Goal: Task Accomplishment & Management: Use online tool/utility

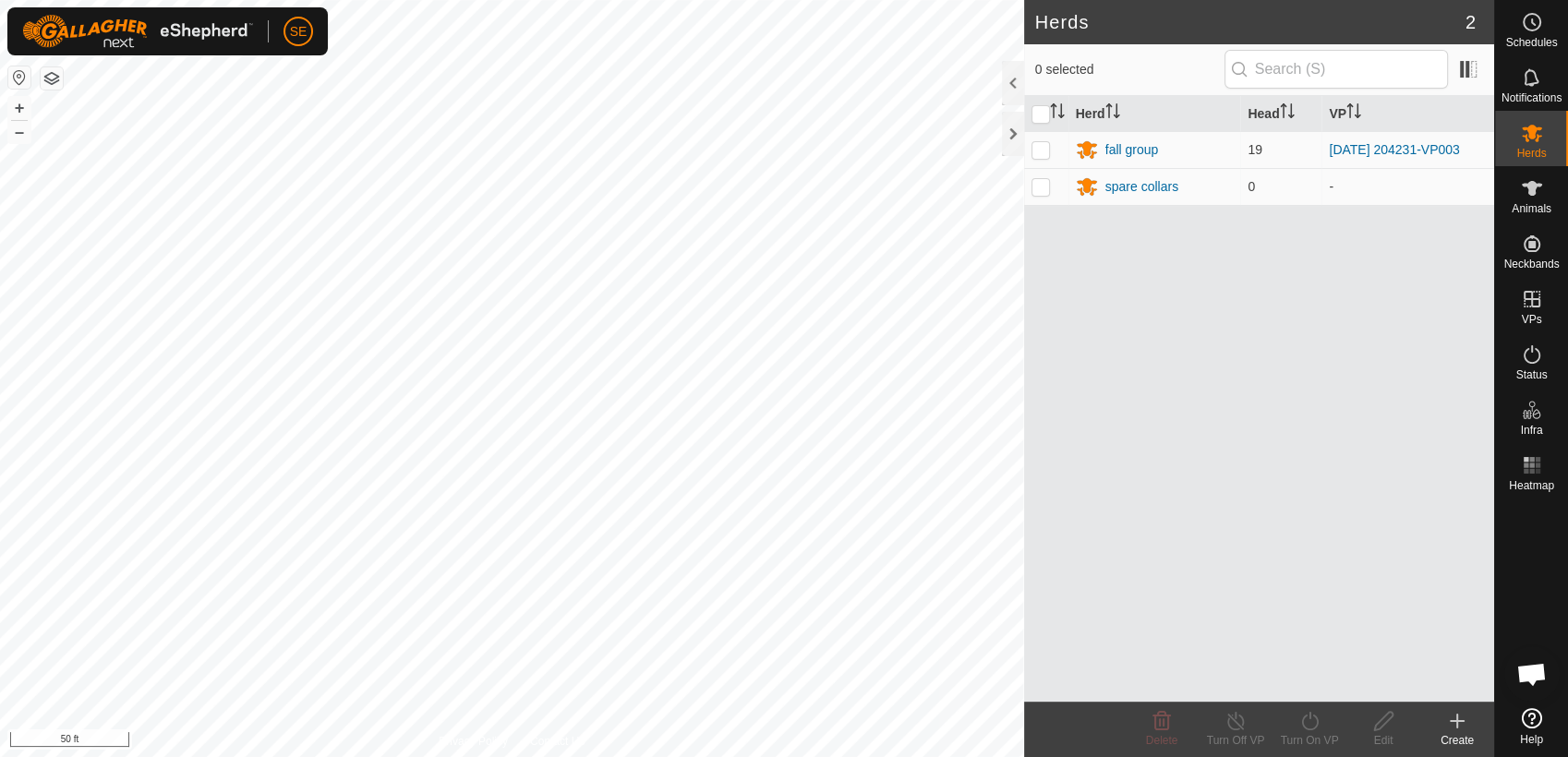
scroll to position [1480, 0]
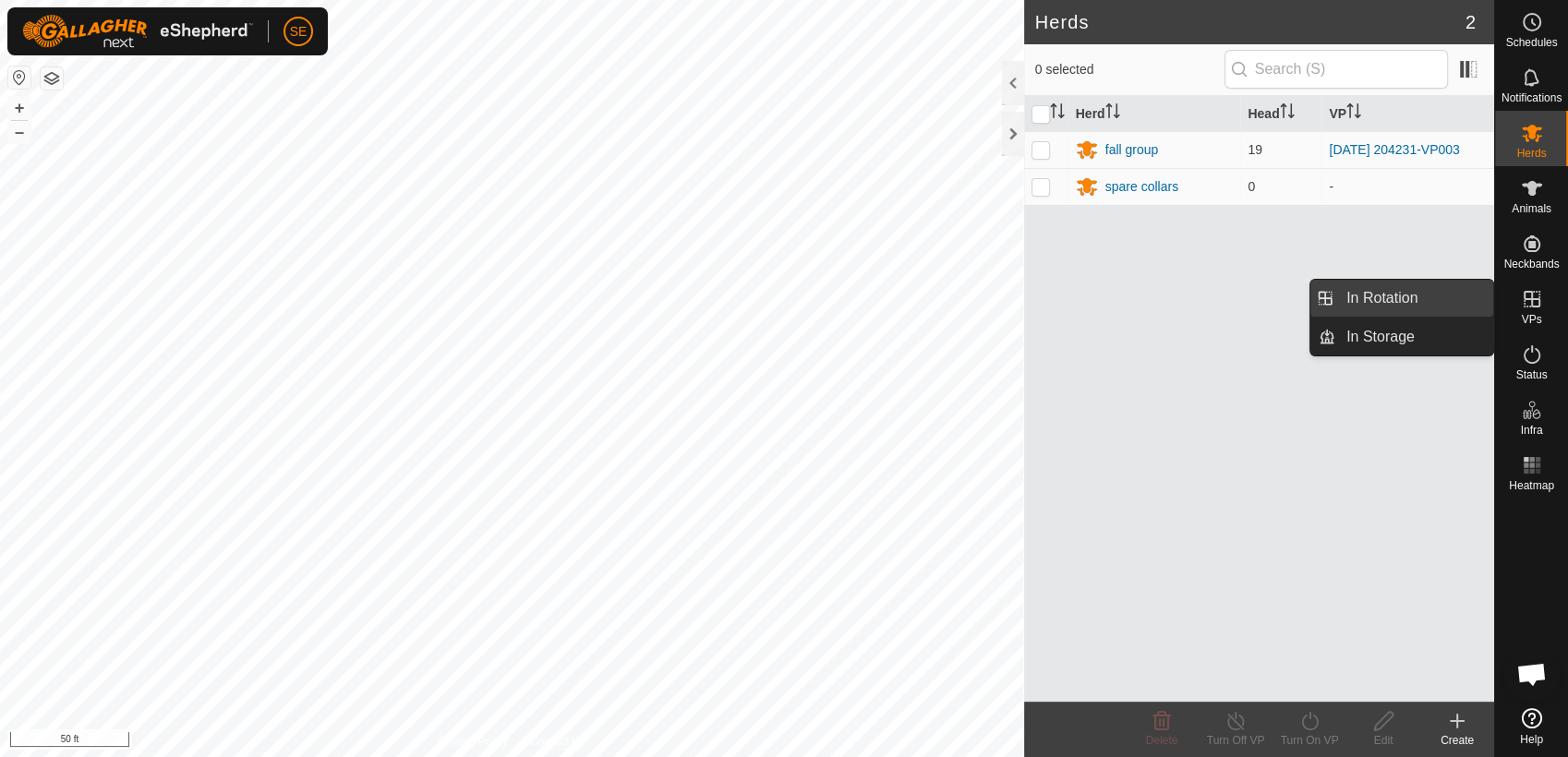
click at [1419, 296] on link "In Rotation" at bounding box center [1414, 298] width 158 height 37
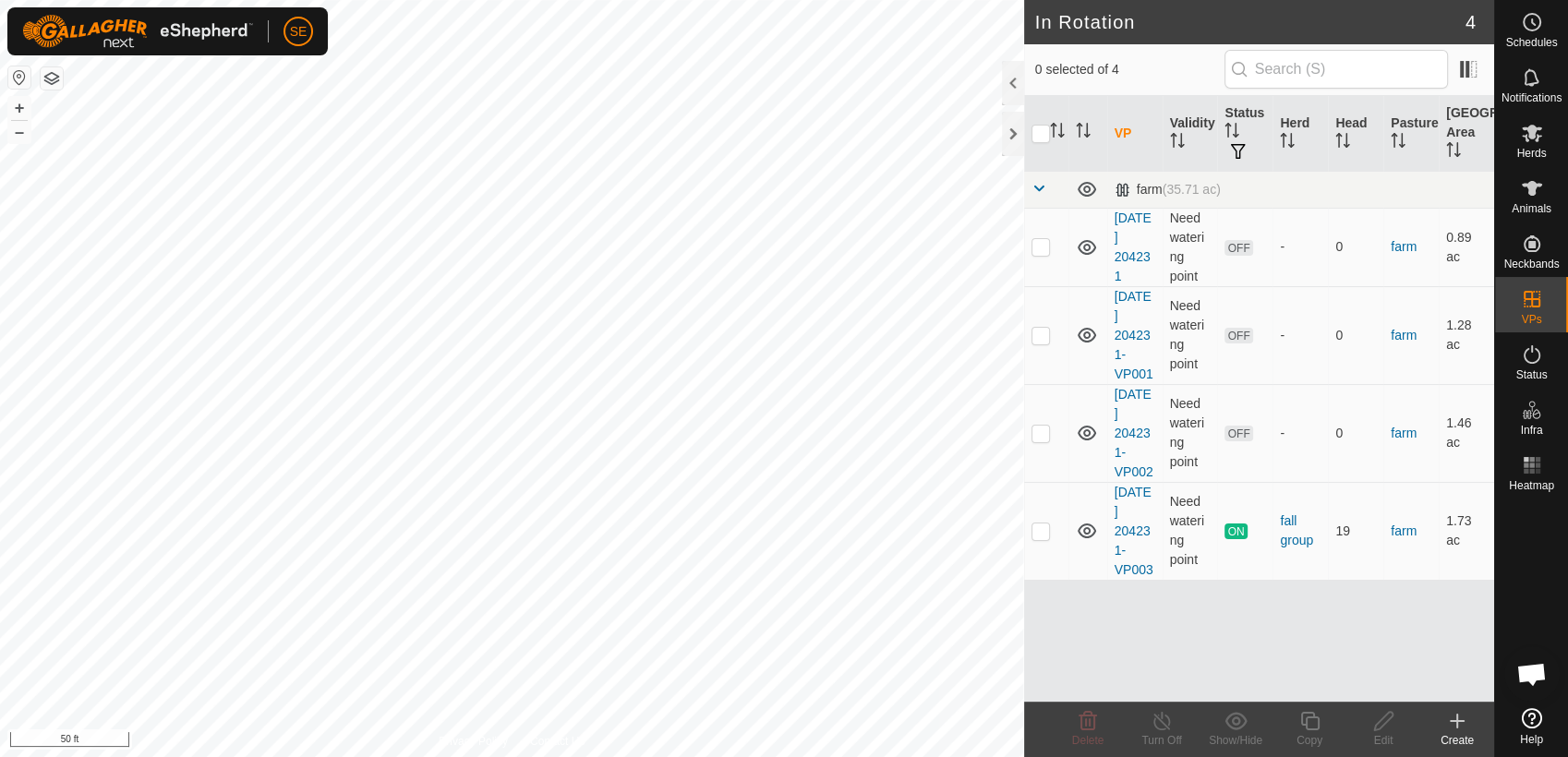
click at [1460, 727] on icon at bounding box center [1457, 720] width 22 height 22
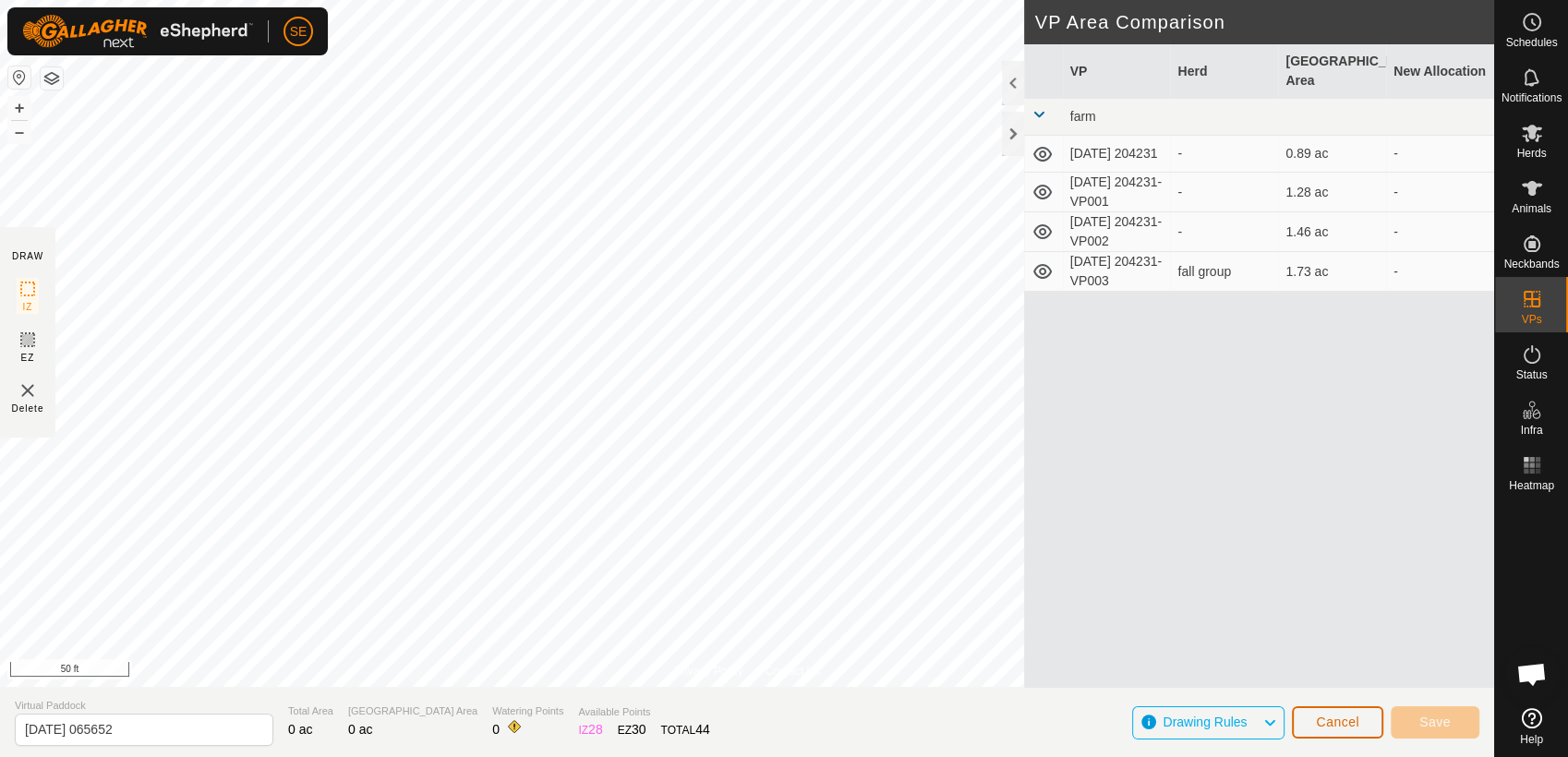
click at [1323, 728] on span "Cancel" at bounding box center [1338, 722] width 44 height 15
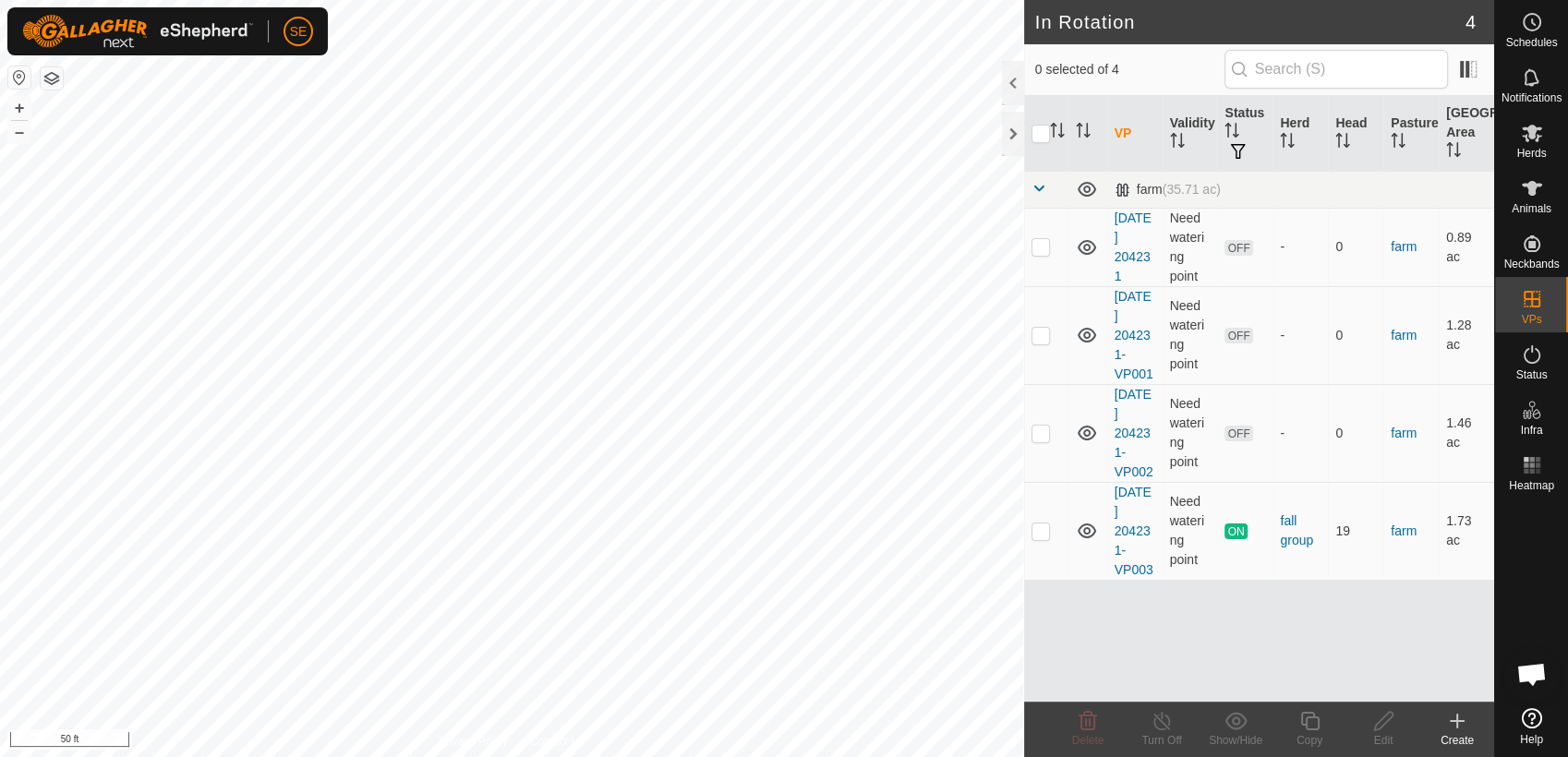
click at [1460, 730] on icon at bounding box center [1457, 720] width 22 height 22
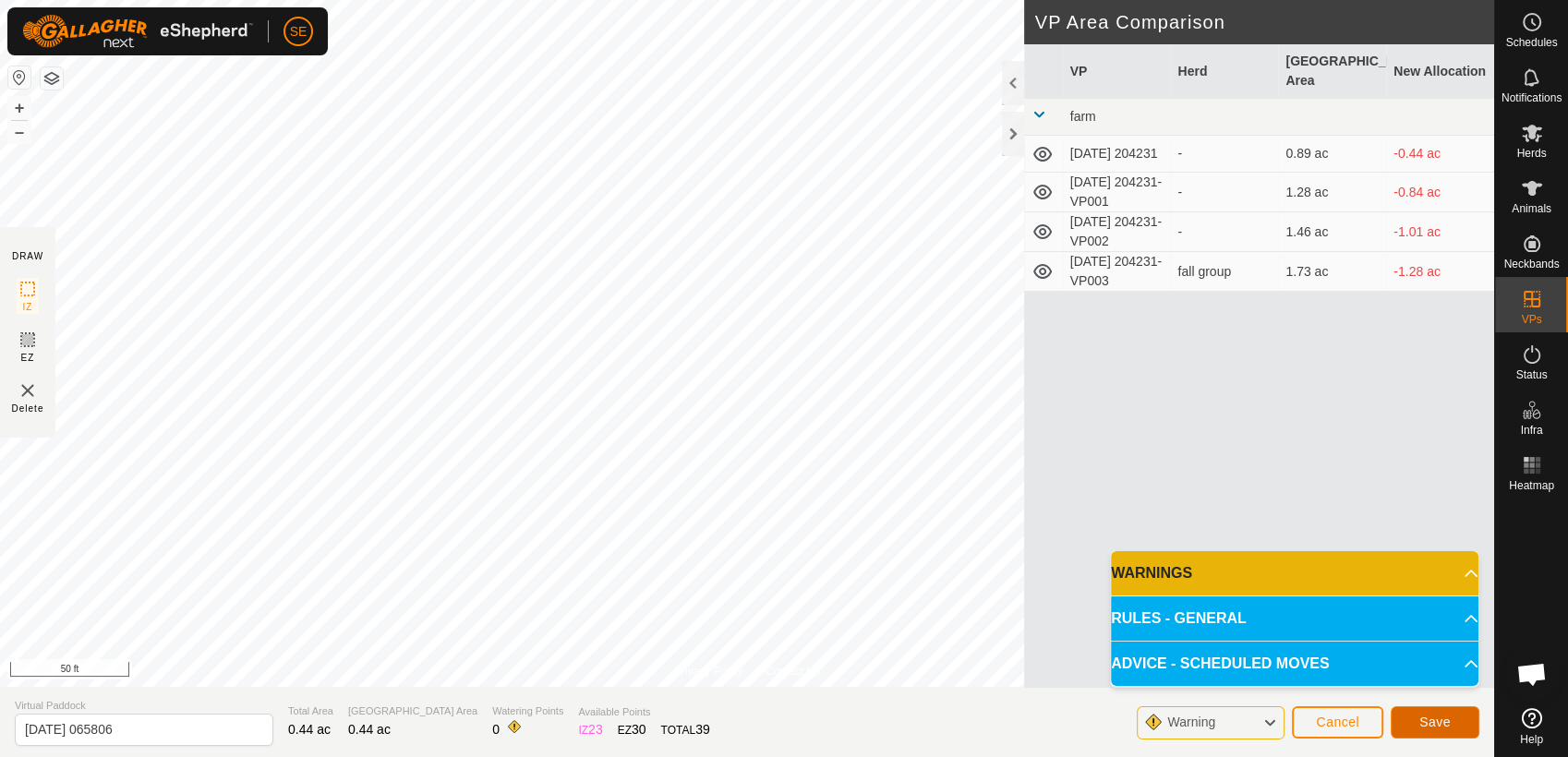
click at [1419, 715] on span "Save" at bounding box center [1434, 722] width 31 height 15
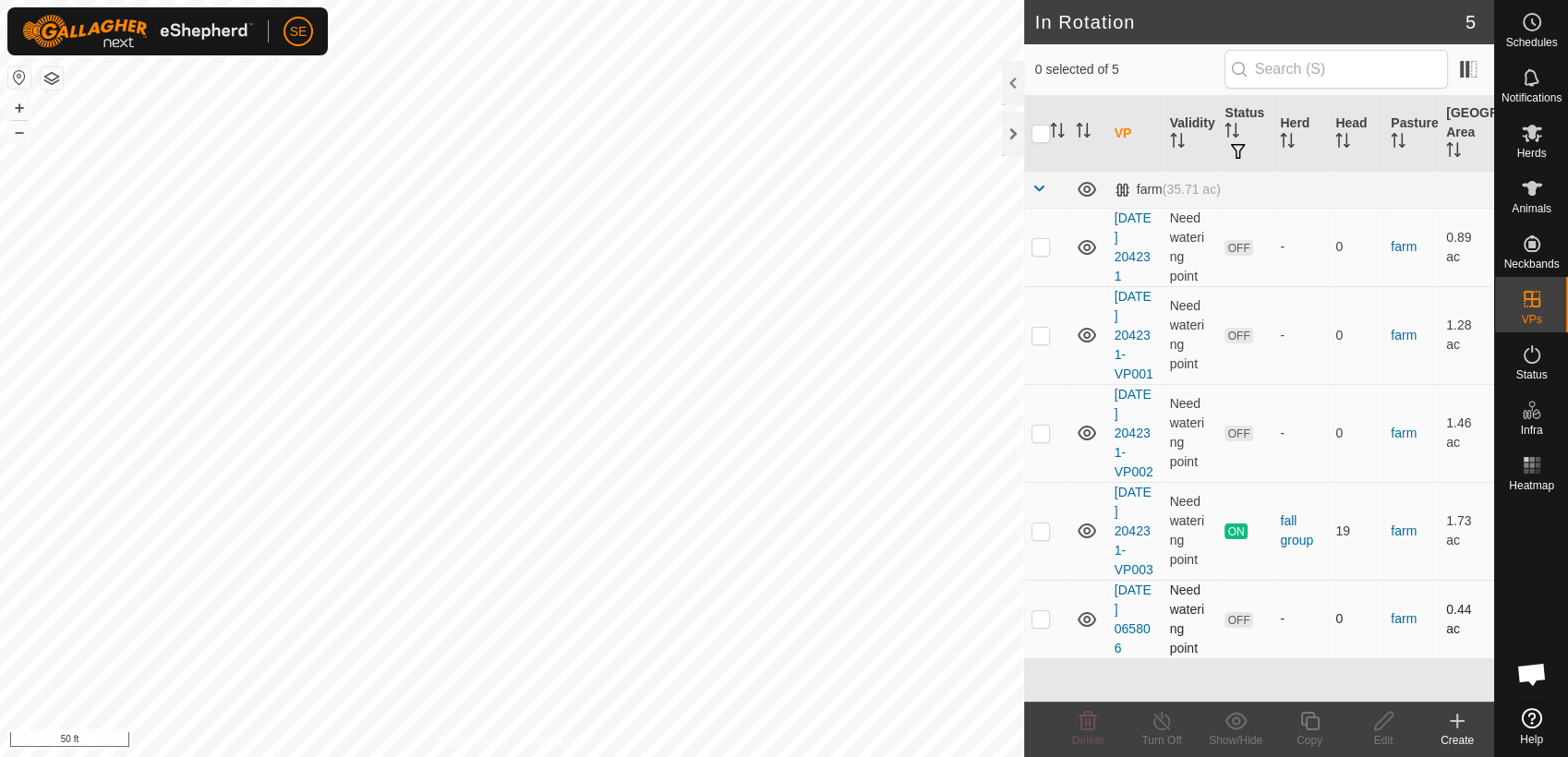
click at [1040, 617] on p-checkbox at bounding box center [1040, 618] width 18 height 15
checkbox input "true"
click at [1462, 723] on icon at bounding box center [1457, 720] width 22 height 22
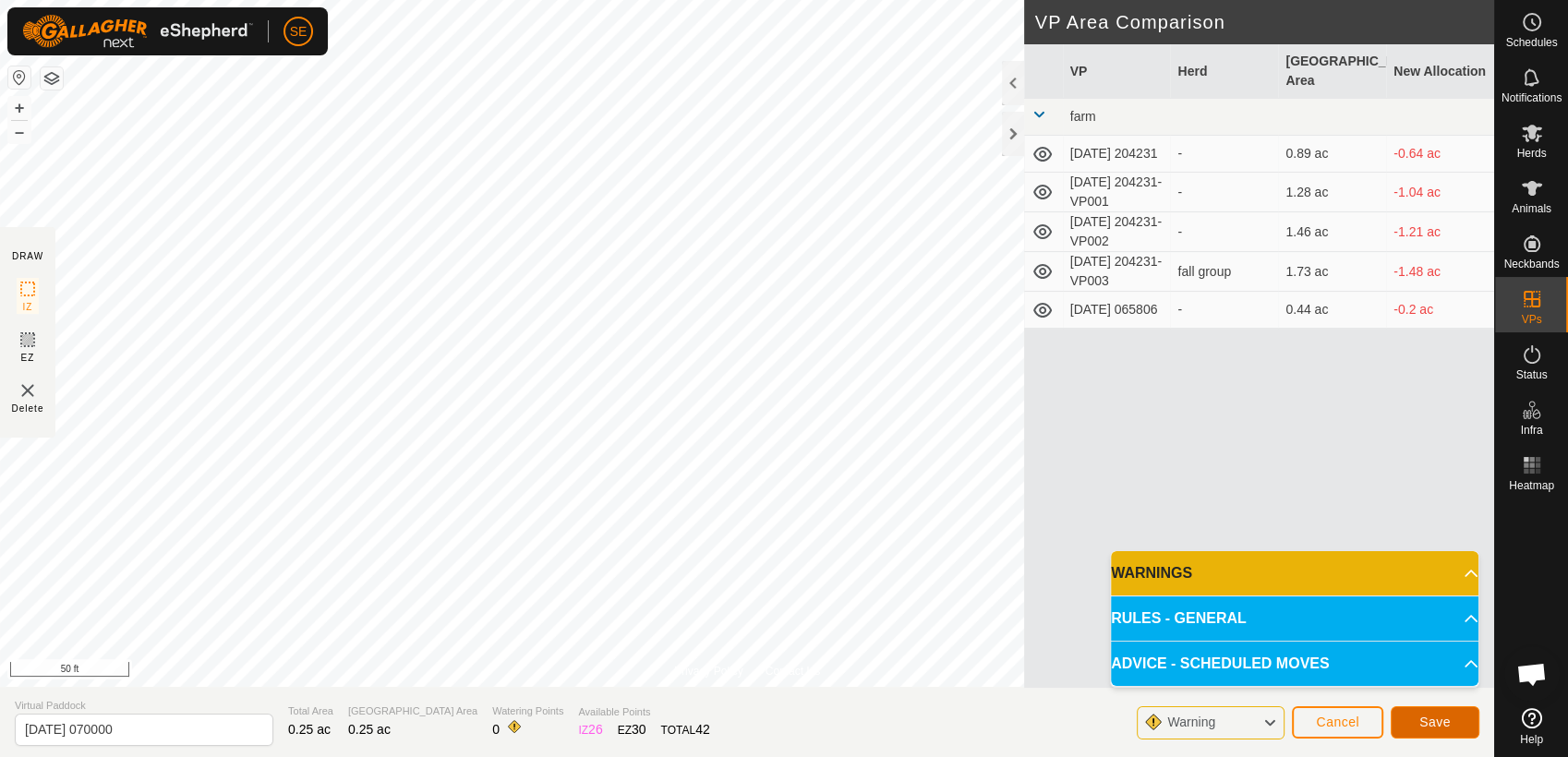
click at [1443, 718] on span "Save" at bounding box center [1434, 722] width 31 height 15
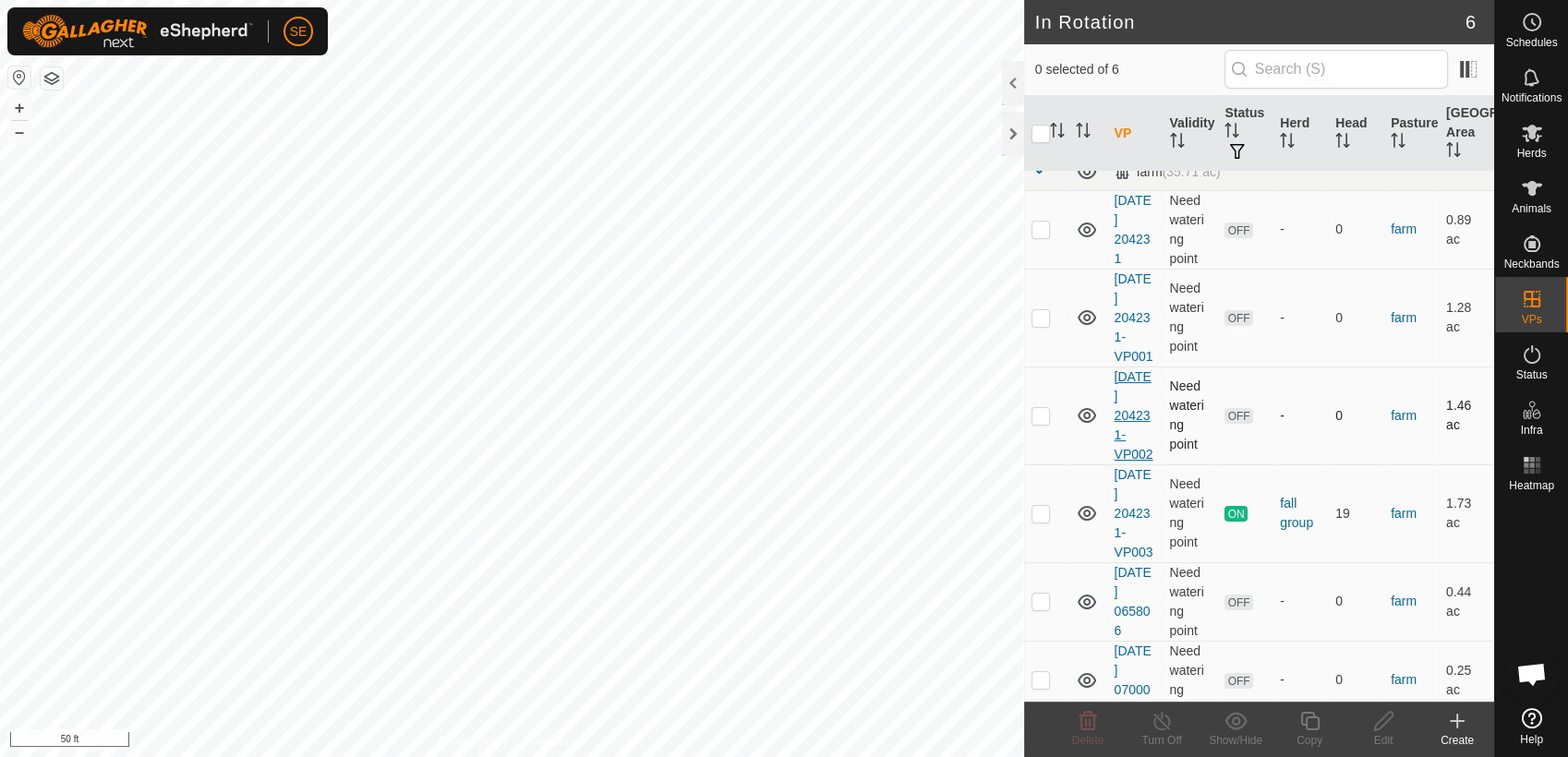
scroll to position [33, 0]
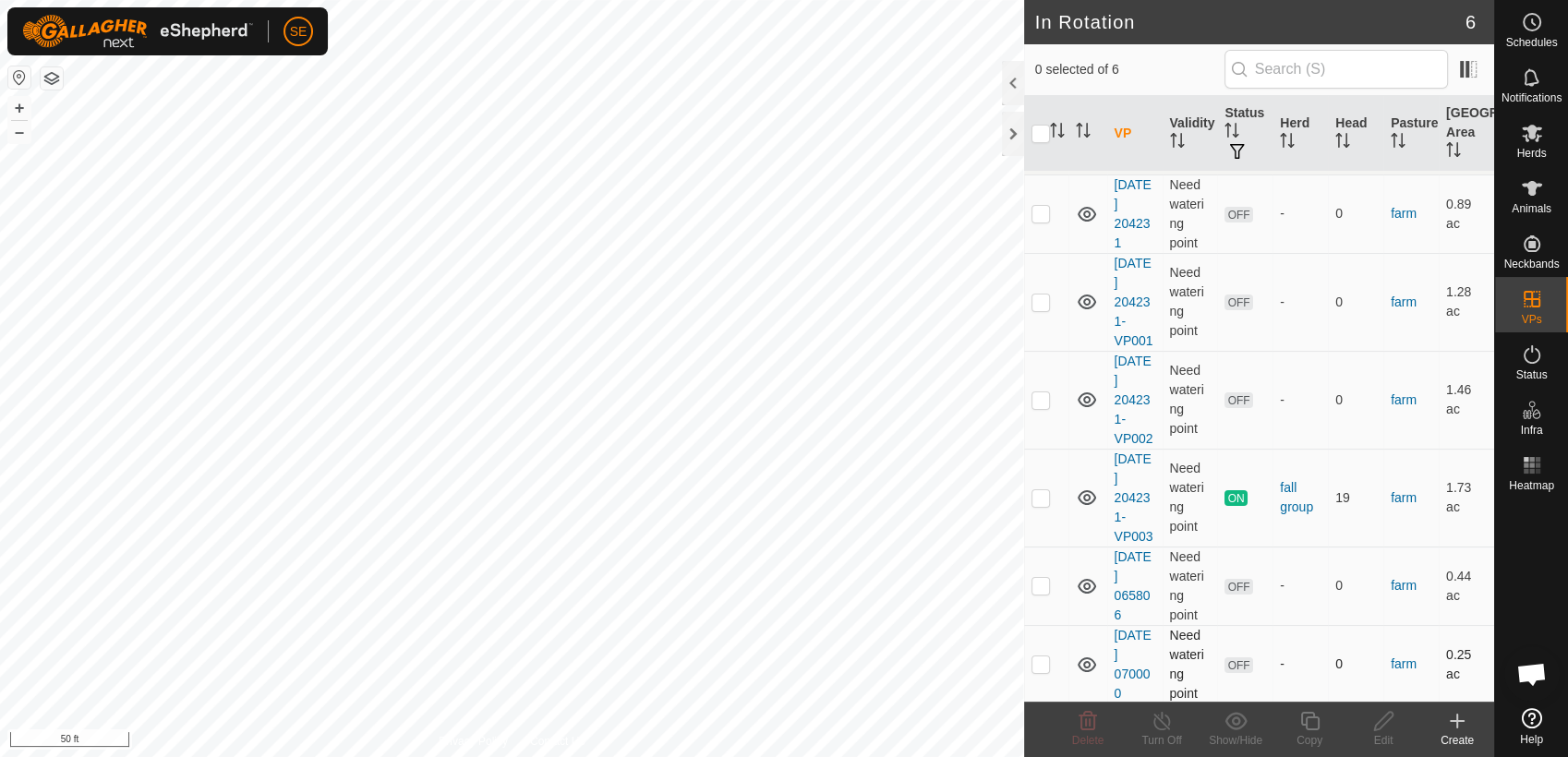
click at [1041, 662] on p-checkbox at bounding box center [1040, 664] width 18 height 15
checkbox input "true"
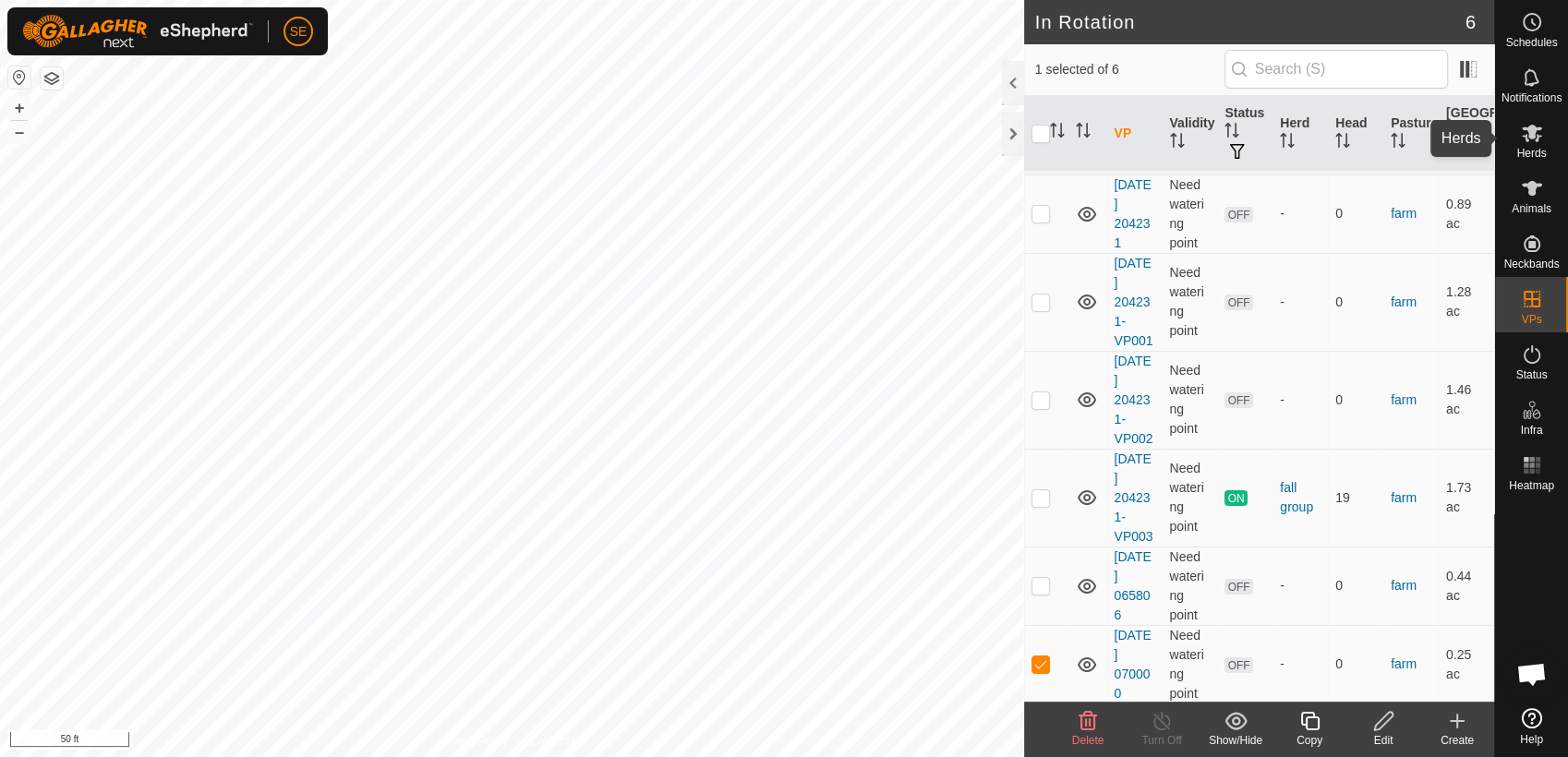
click at [1536, 136] on icon at bounding box center [1531, 132] width 22 height 22
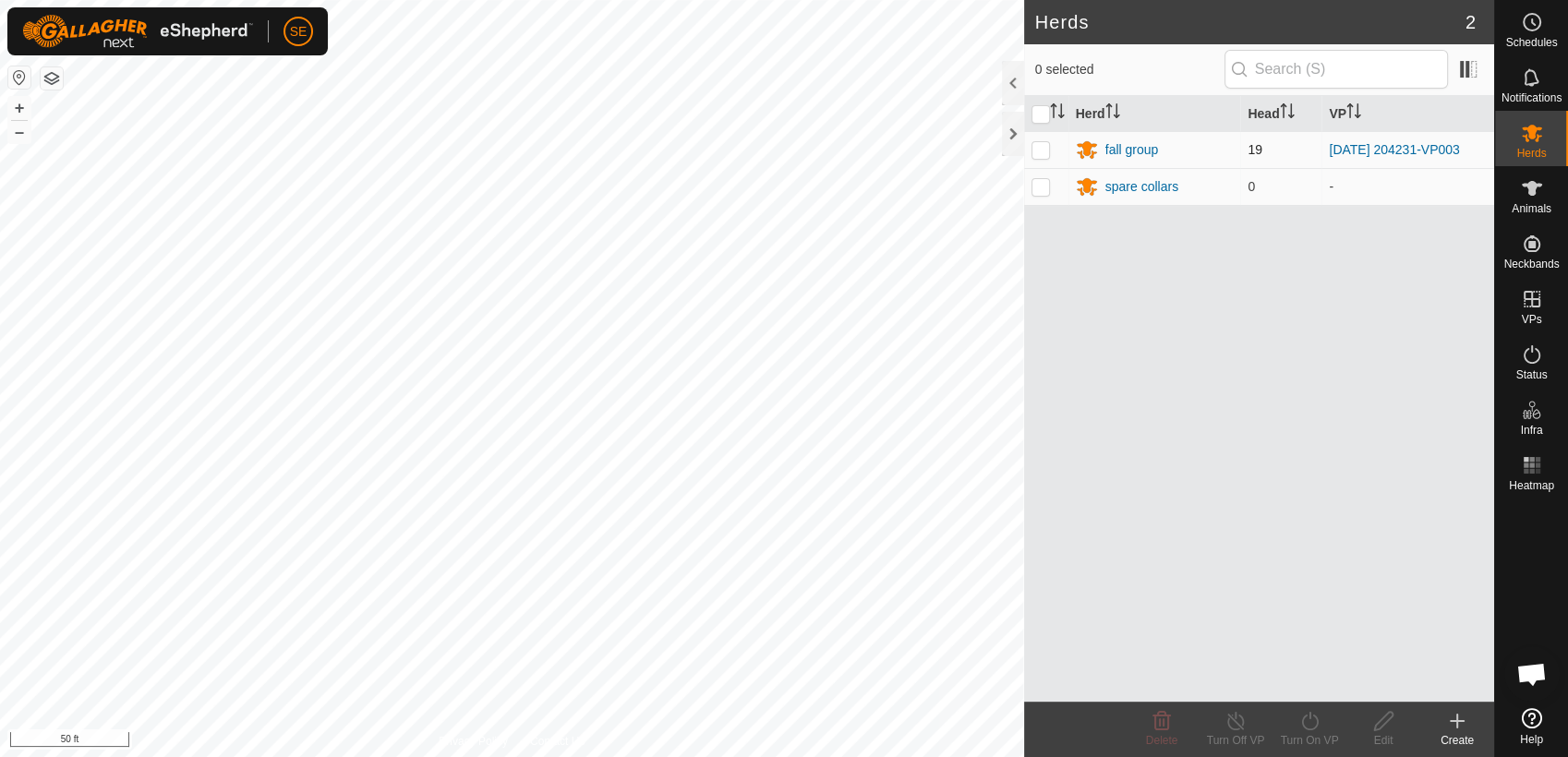
click at [1041, 146] on p-checkbox at bounding box center [1040, 149] width 18 height 15
checkbox input "true"
click at [1308, 719] on icon at bounding box center [1308, 720] width 16 height 18
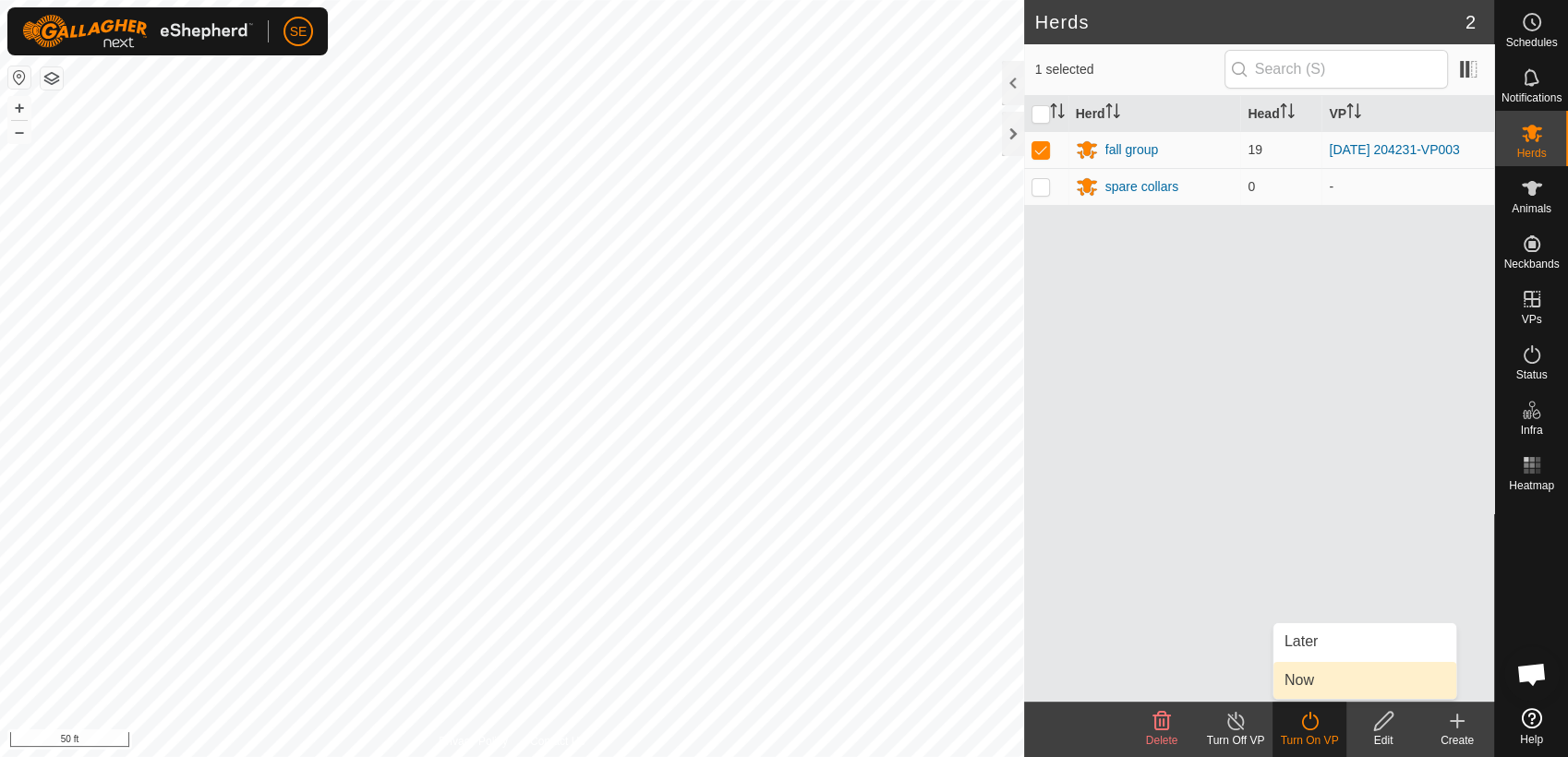
click at [1307, 679] on link "Now" at bounding box center [1364, 680] width 183 height 37
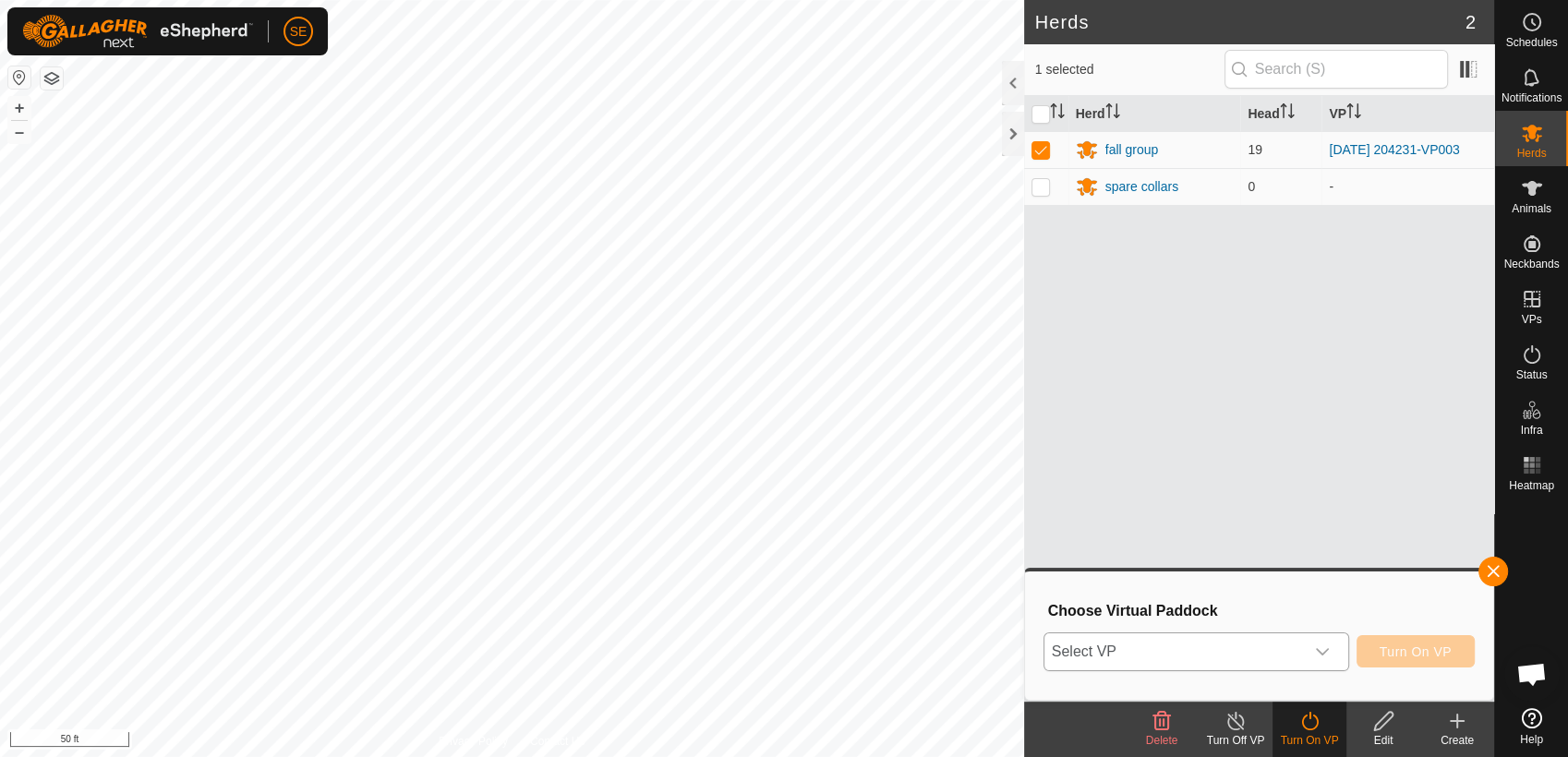
click at [1256, 652] on span "Select VP" at bounding box center [1174, 651] width 260 height 37
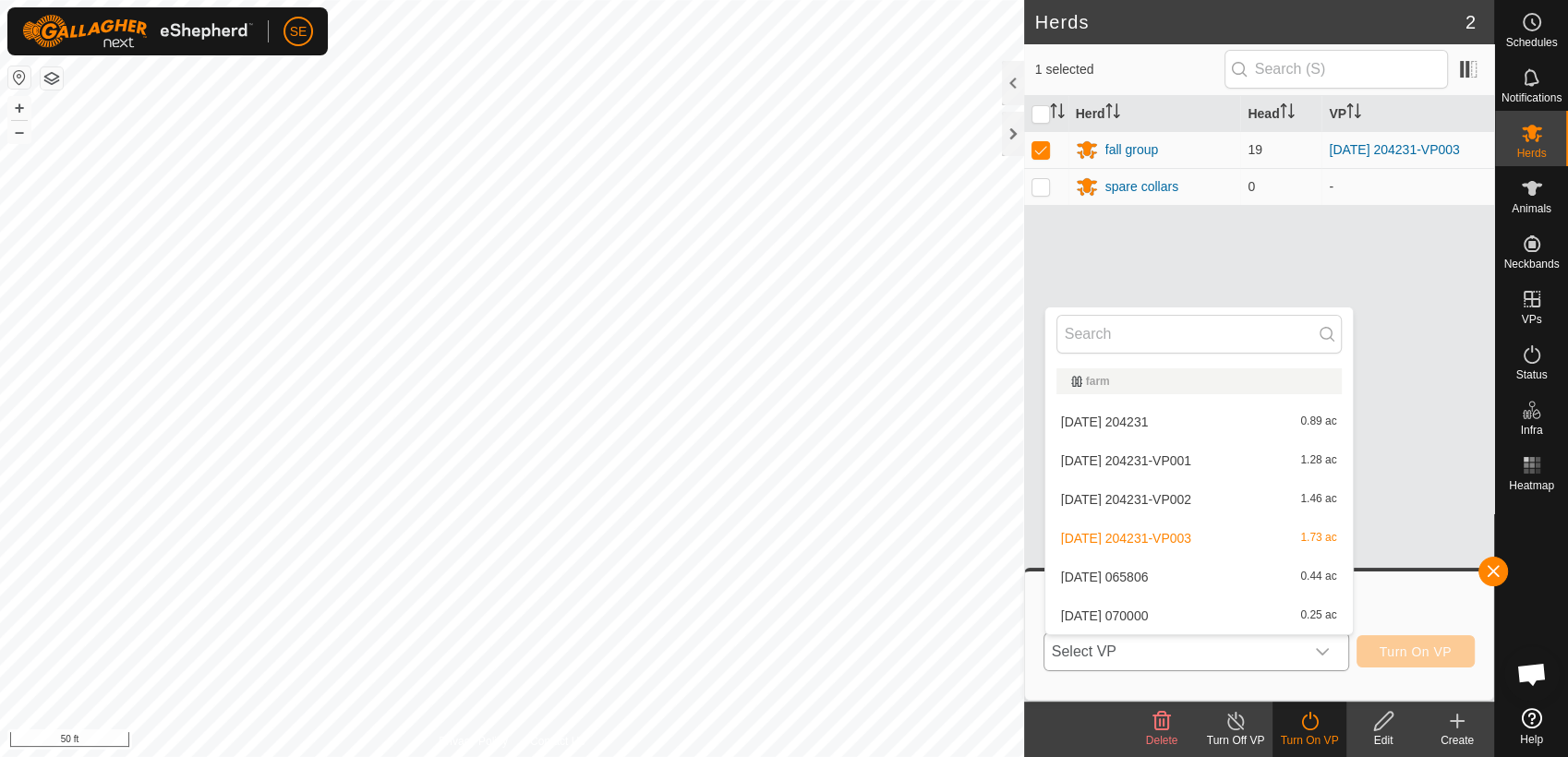
click at [1191, 618] on li "[DATE] 070000 0.25 ac" at bounding box center [1198, 615] width 307 height 37
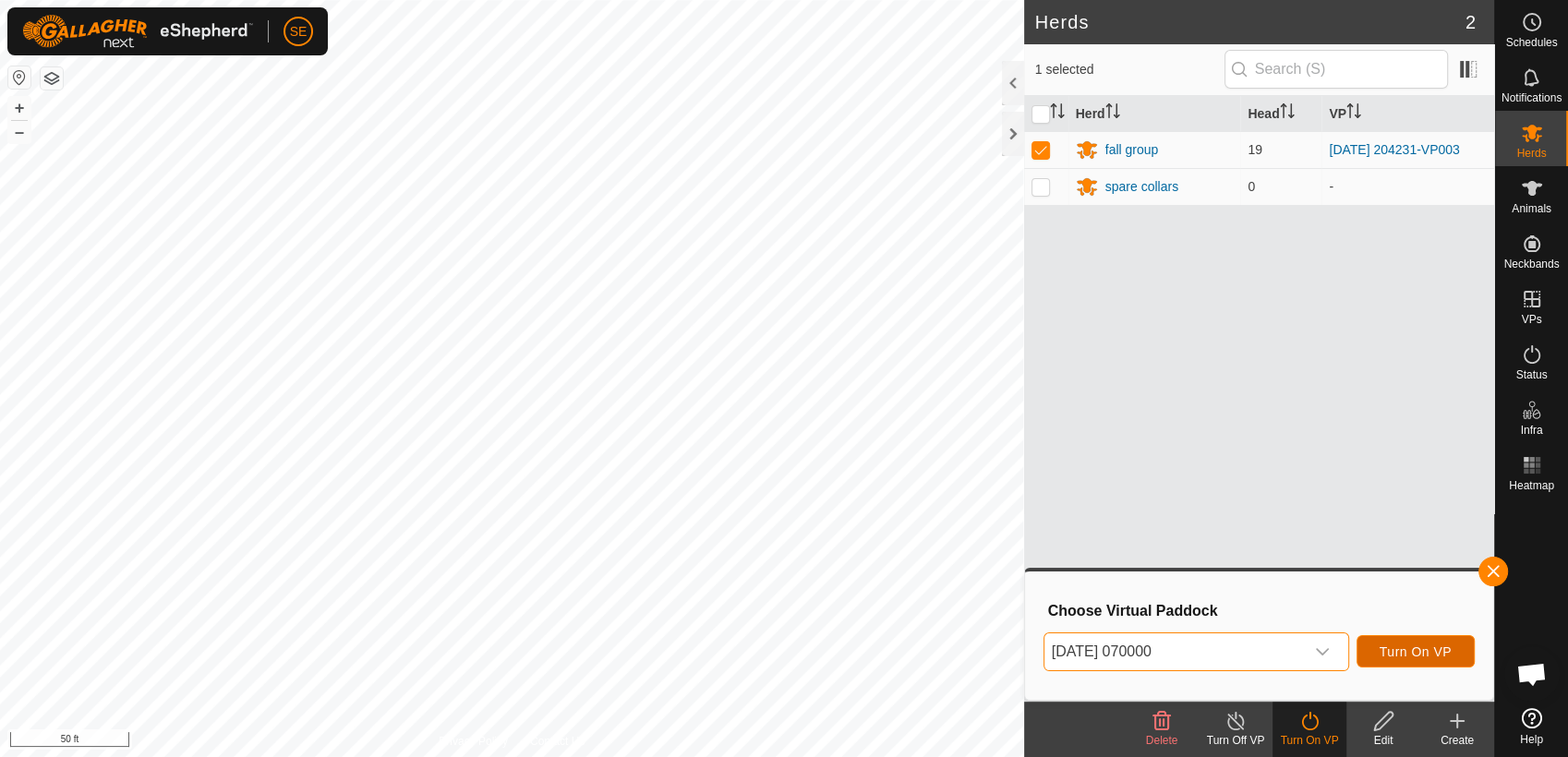
click at [1412, 644] on span "Turn On VP" at bounding box center [1416, 651] width 72 height 15
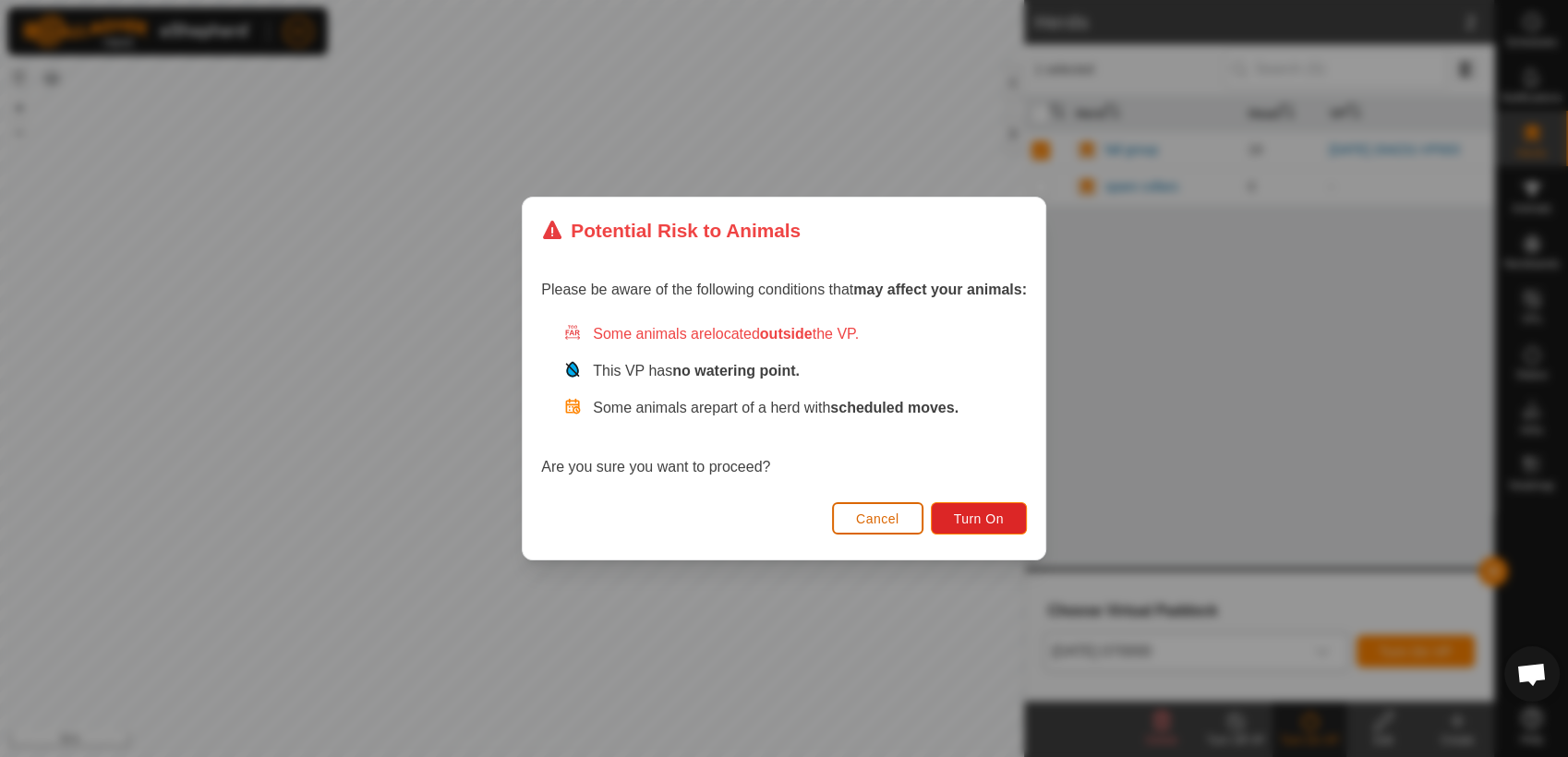
click at [872, 515] on span "Cancel" at bounding box center [878, 519] width 44 height 15
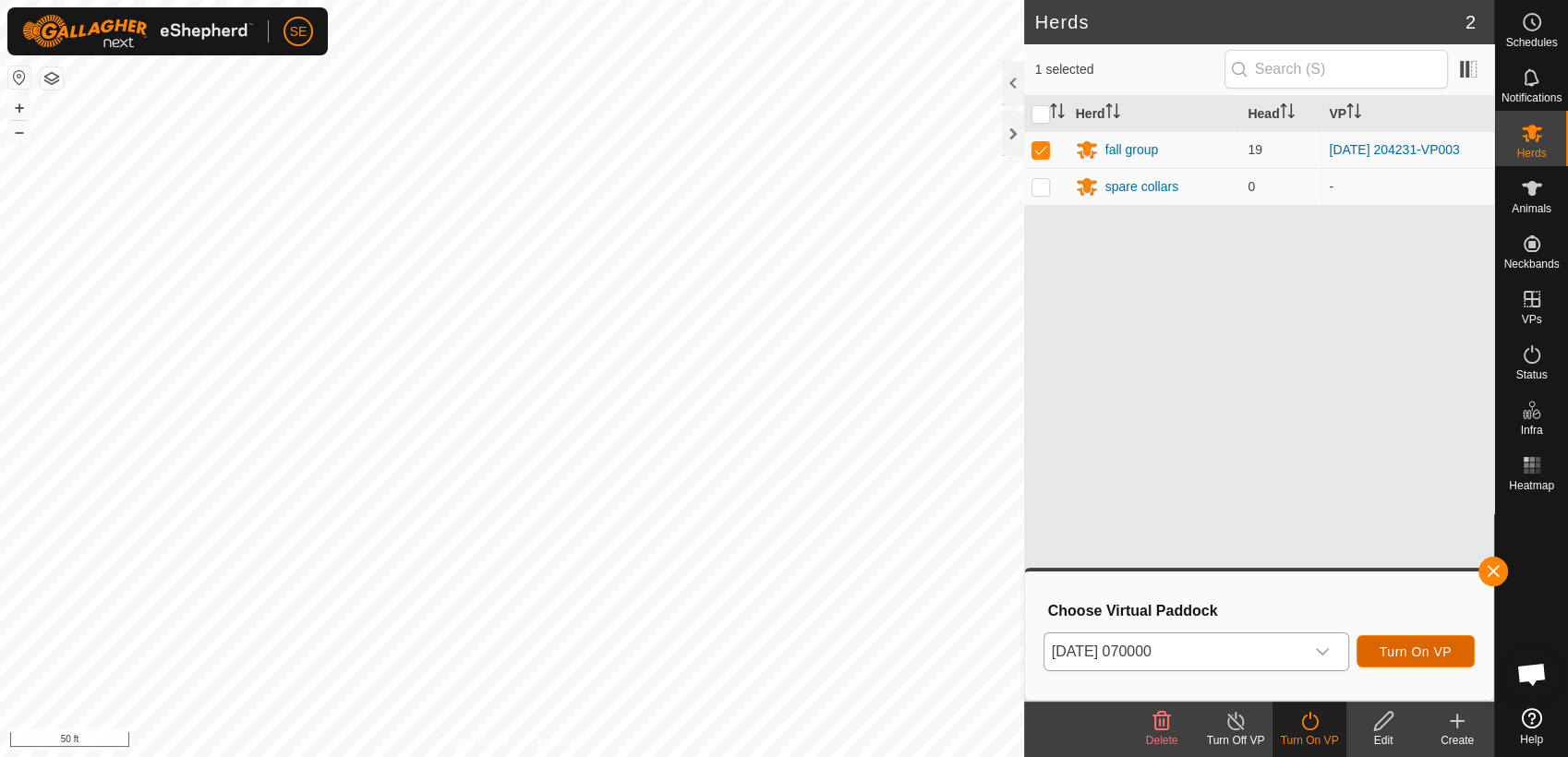
click at [1418, 648] on span "Turn On VP" at bounding box center [1416, 651] width 72 height 15
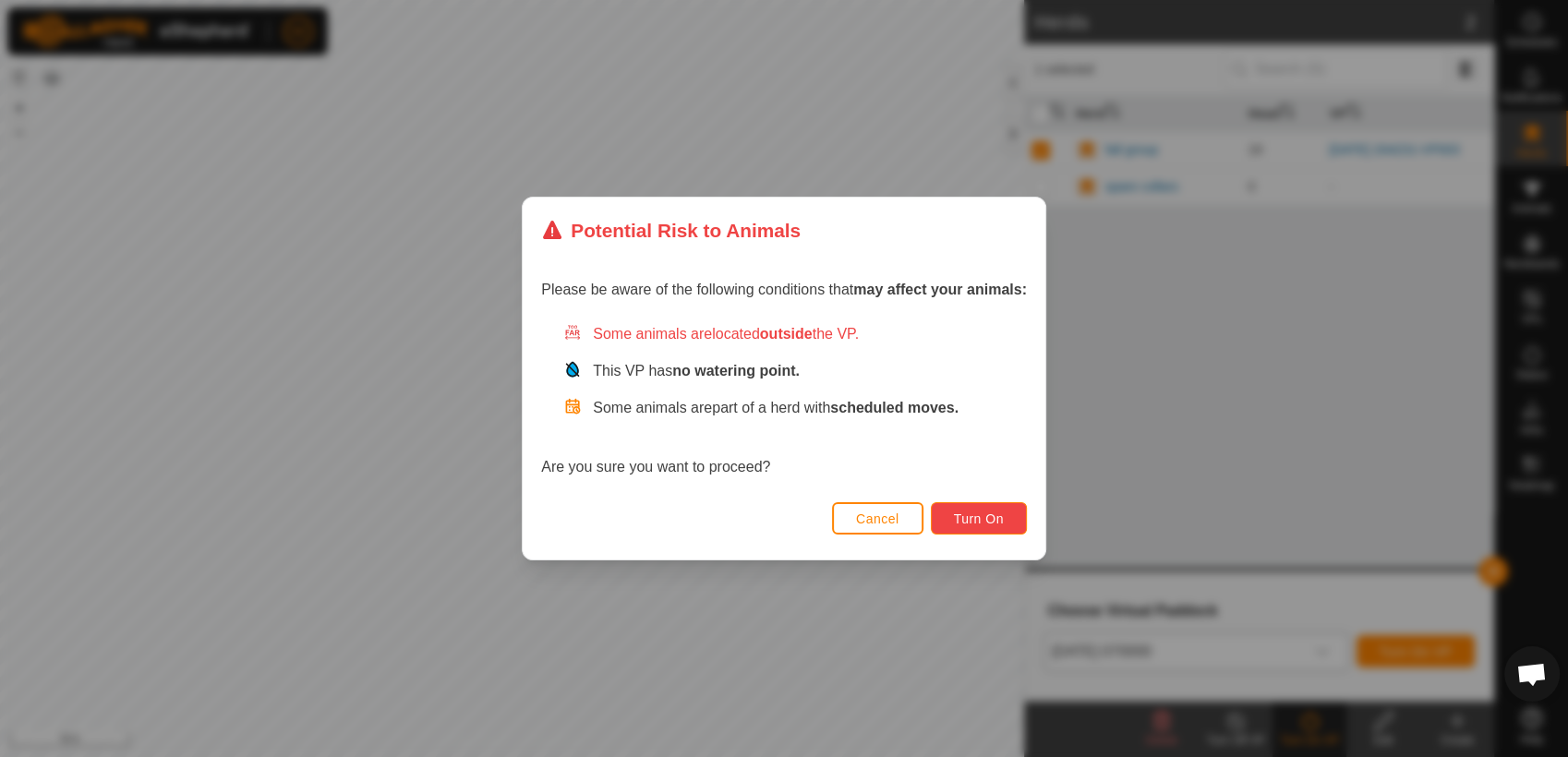
click at [960, 521] on span "Turn On" at bounding box center [978, 519] width 49 height 15
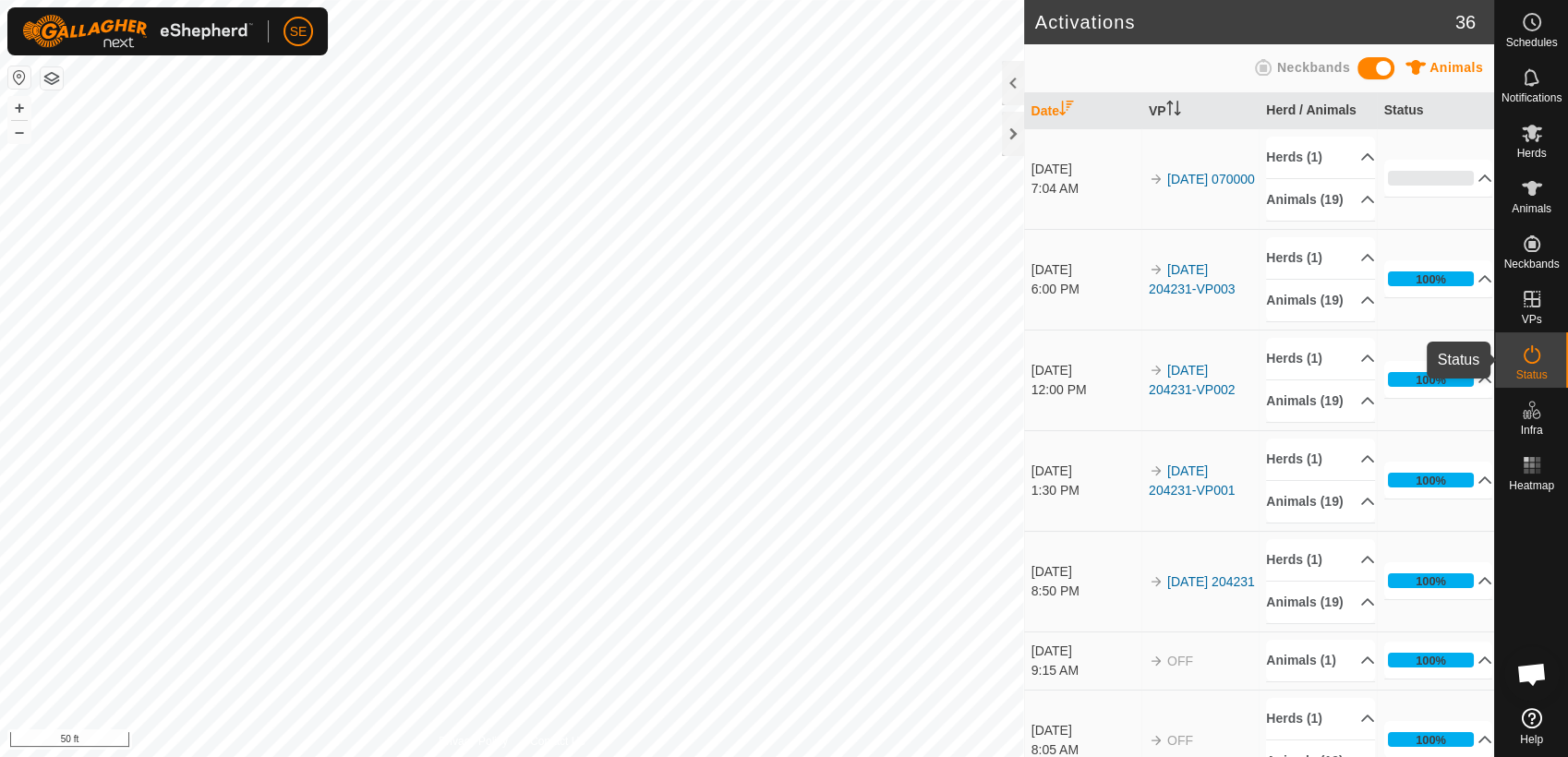
click at [1527, 352] on icon at bounding box center [1531, 354] width 22 height 22
click at [1462, 187] on p-accordion-header "0%" at bounding box center [1439, 178] width 109 height 37
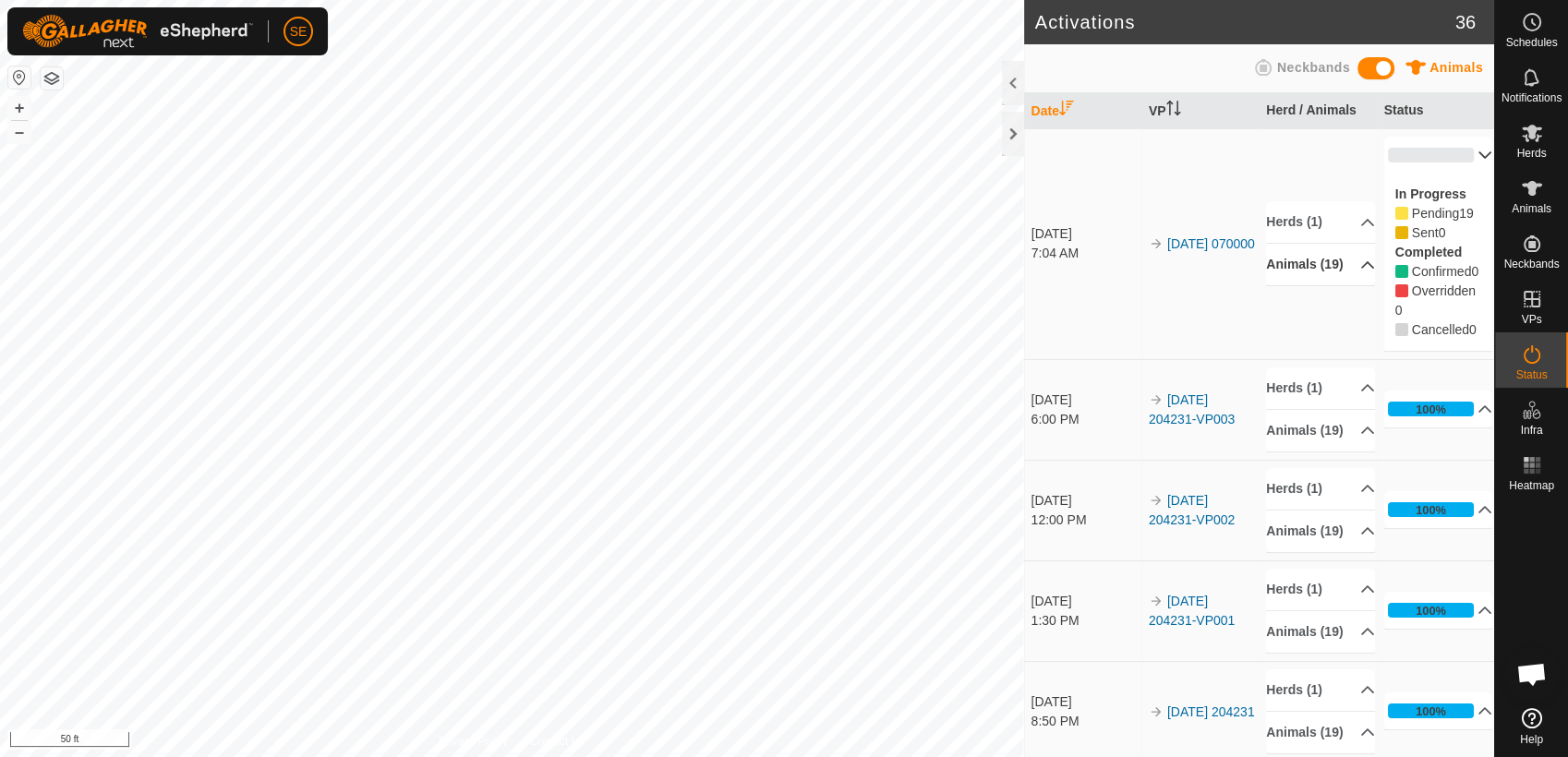
click at [1344, 284] on p-accordion-header "Animals (19)" at bounding box center [1320, 264] width 109 height 42
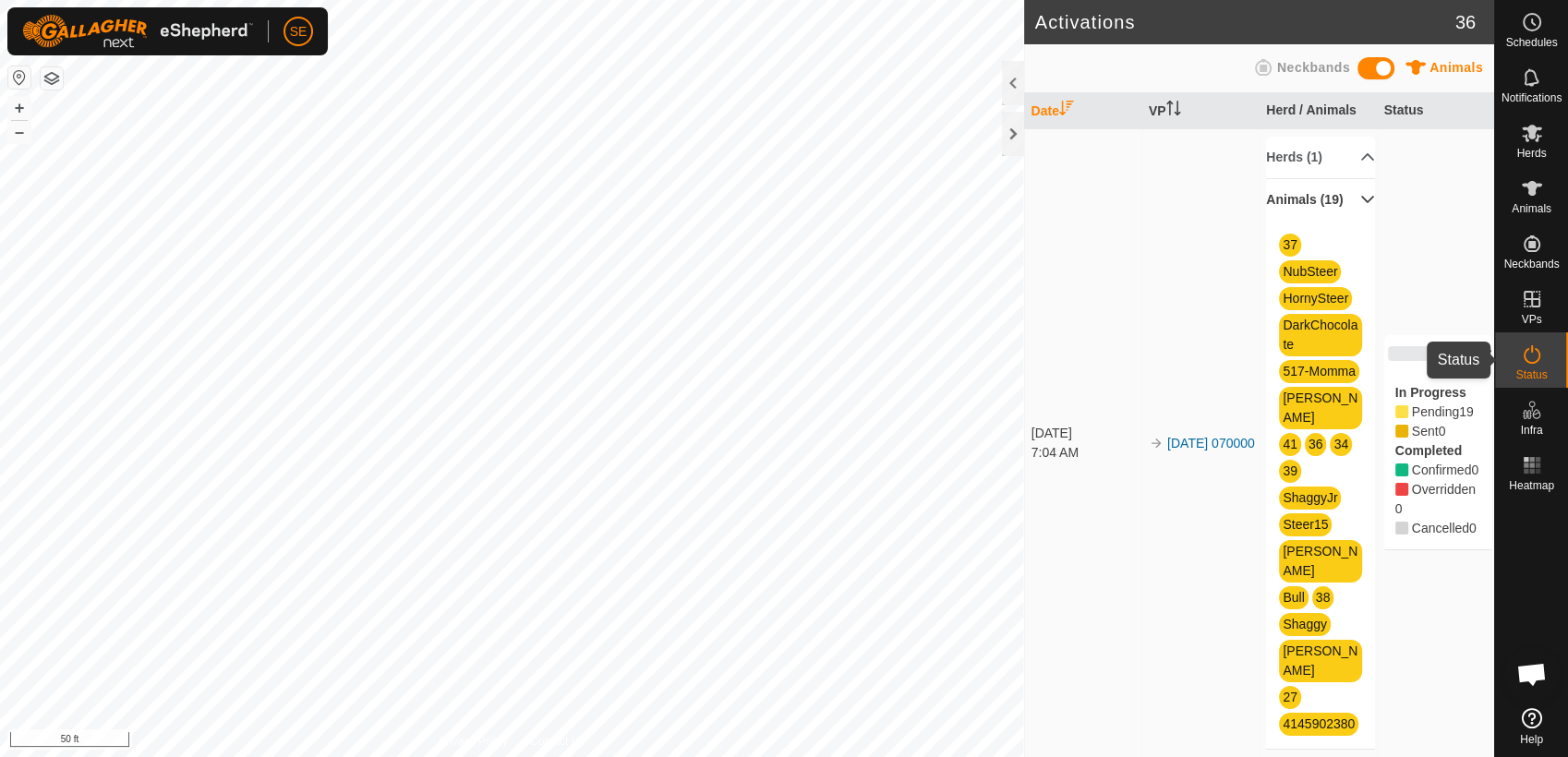
click at [1530, 353] on icon at bounding box center [1531, 354] width 22 height 22
click at [1319, 67] on span "Neckbands" at bounding box center [1313, 68] width 73 height 15
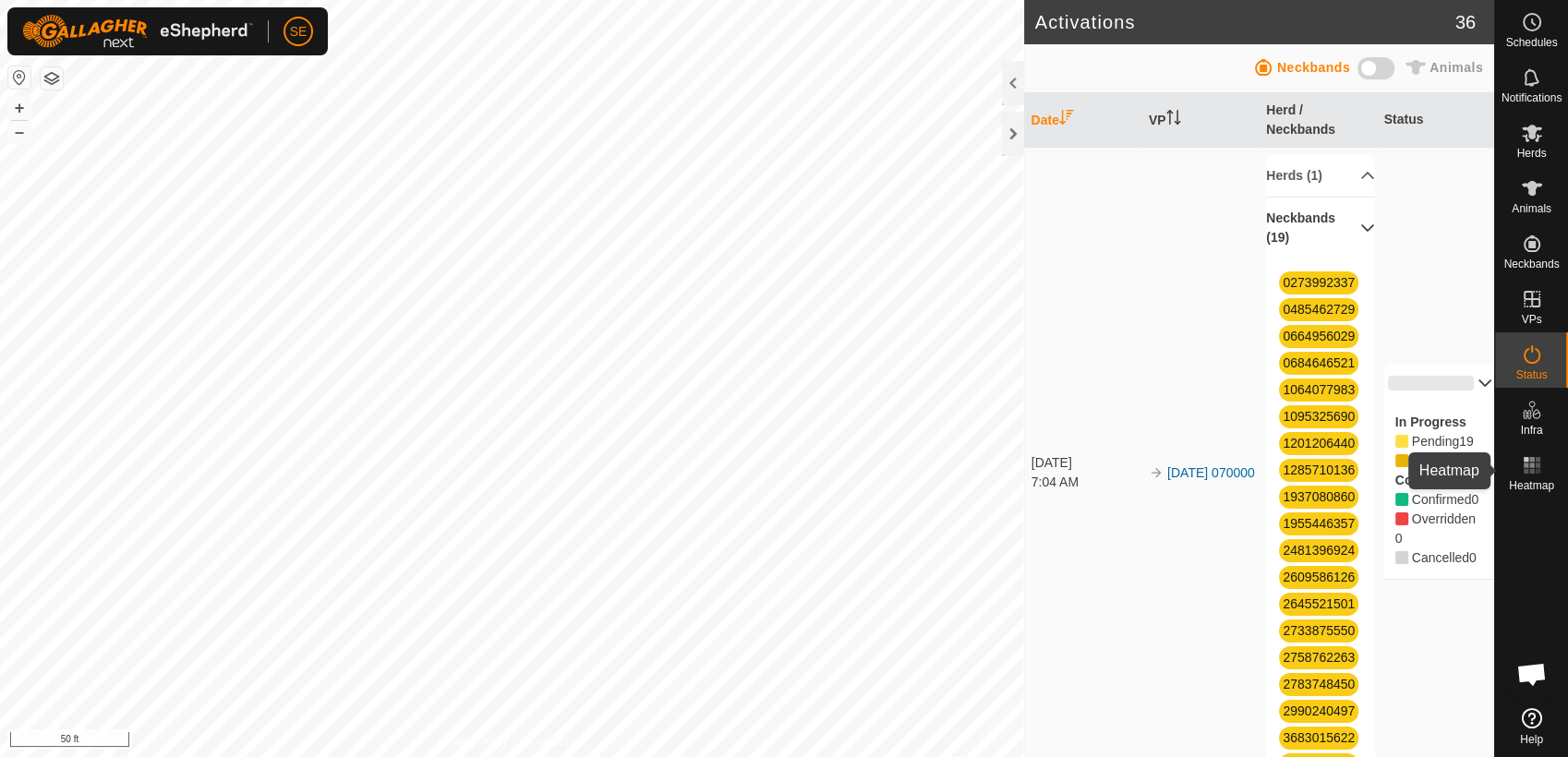
click at [1527, 467] on rect at bounding box center [1525, 464] width 5 height 5
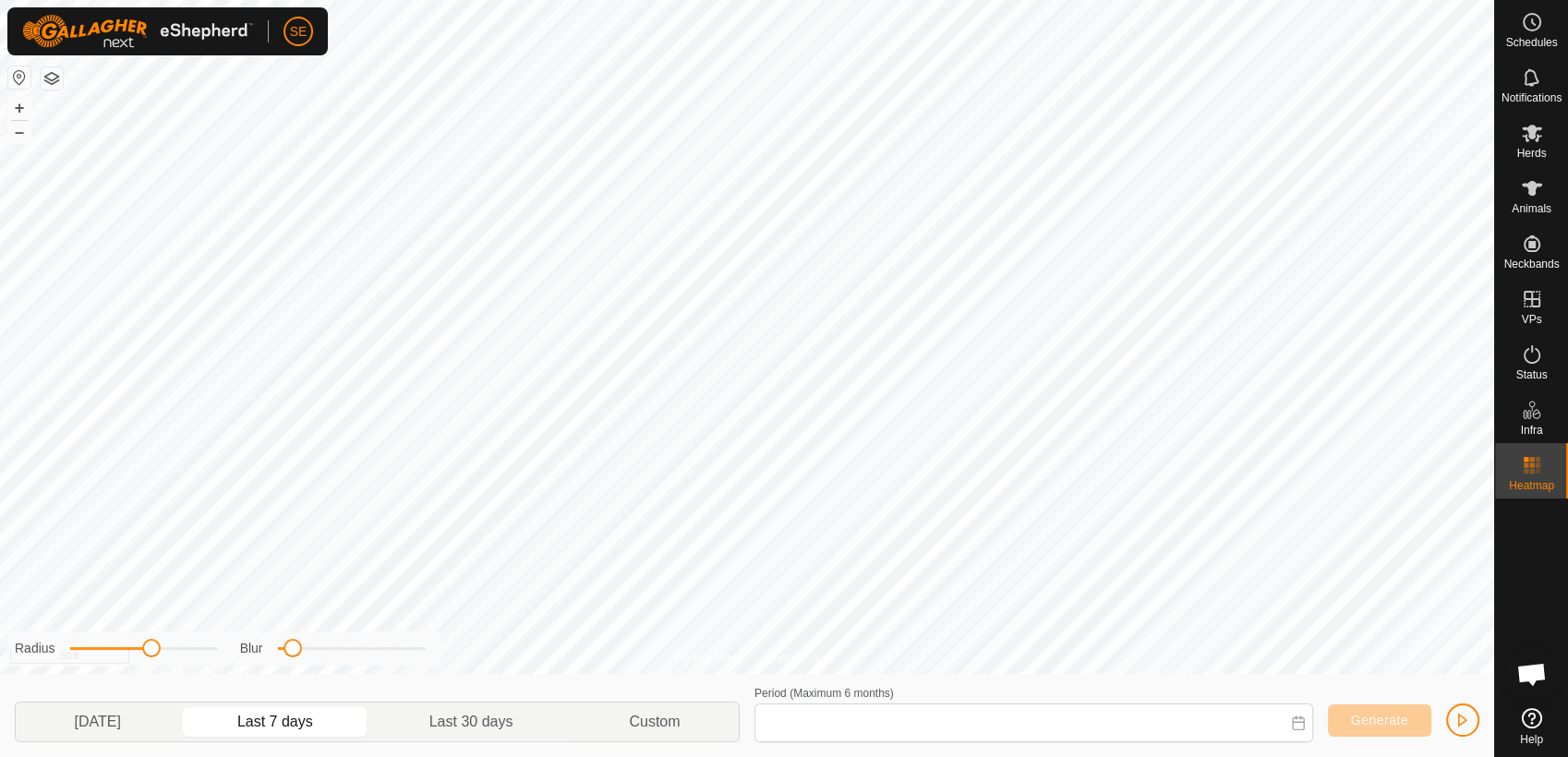
type input "[DATE] - [DATE]"
